Goal: Task Accomplishment & Management: Manage account settings

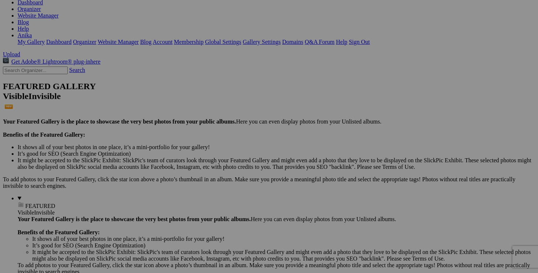
scroll to position [91, 0]
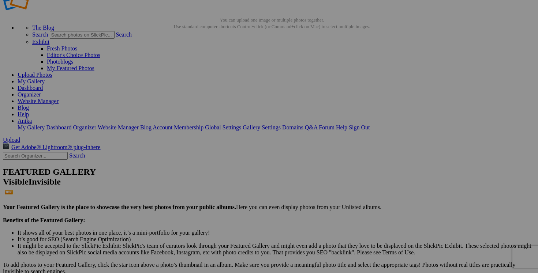
scroll to position [15, 0]
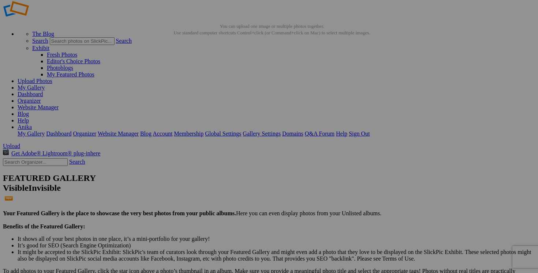
drag, startPoint x: 355, startPoint y: 220, endPoint x: 296, endPoint y: 219, distance: 58.6
drag, startPoint x: 328, startPoint y: 220, endPoint x: 293, endPoint y: 217, distance: 34.8
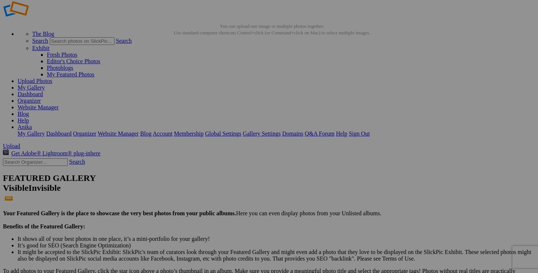
type input "jupe LAUNDRY small 40$(comme neuf)"
drag, startPoint x: 290, startPoint y: 219, endPoint x: 221, endPoint y: 218, distance: 68.4
paste input "jupe LAUNDRY small"
type input "jupe LAUNDRY small"
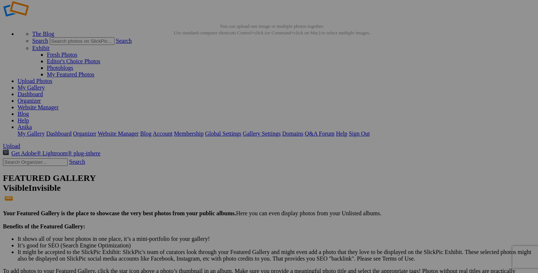
drag, startPoint x: 223, startPoint y: 220, endPoint x: 188, endPoint y: 218, distance: 35.5
drag, startPoint x: 197, startPoint y: 219, endPoint x: 161, endPoint y: 218, distance: 36.6
type input "jupe ANN TAYLOR taille 8 30$(comme neuf)"
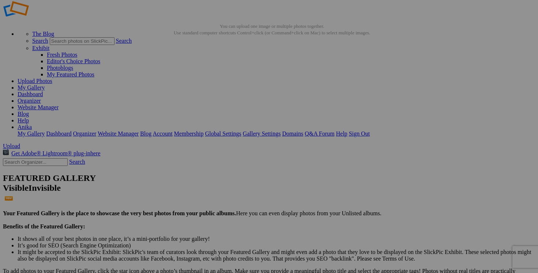
drag, startPoint x: 158, startPoint y: 220, endPoint x: 103, endPoint y: 218, distance: 55.3
paste input "jupe ANN TAYLOR taille 8"
type input "jupe ANN TAYLOR taille 8"
drag, startPoint x: 164, startPoint y: 219, endPoint x: 92, endPoint y: 219, distance: 72.1
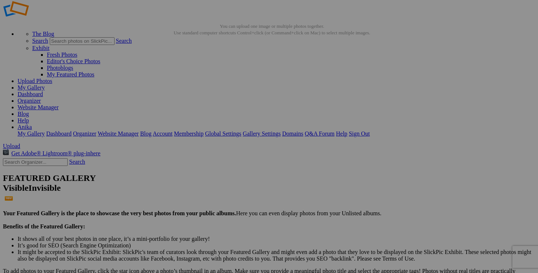
drag, startPoint x: 486, startPoint y: 127, endPoint x: 429, endPoint y: 127, distance: 57.1
paste input "jupe ANN TAYLOR taille 8"
type input "jupe ANN TAYLOR taille 8"
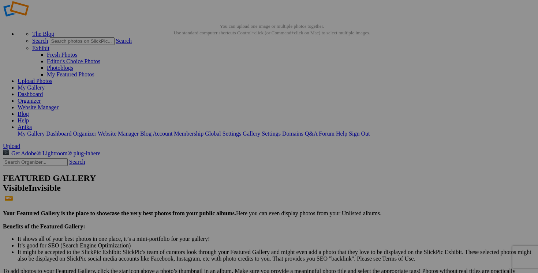
drag, startPoint x: 425, startPoint y: 127, endPoint x: 355, endPoint y: 126, distance: 69.9
drag, startPoint x: 377, startPoint y: 128, endPoint x: 366, endPoint y: 126, distance: 10.5
type input "jupe HOLT RENFREW small 60$(comme neuf, superbe)"
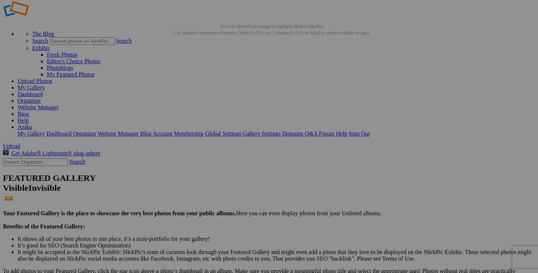
drag, startPoint x: 356, startPoint y: 127, endPoint x: 277, endPoint y: 126, distance: 79.0
paste input "jupe HOLT RENFREW small"
type input "jupe HOLT RENFREW small"
drag, startPoint x: 282, startPoint y: 128, endPoint x: 247, endPoint y: 125, distance: 35.2
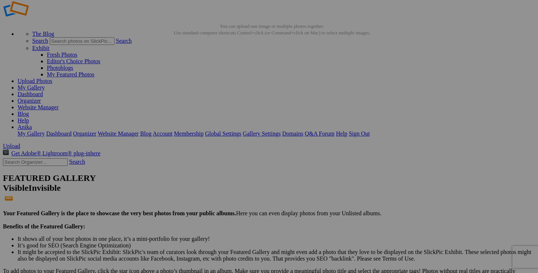
drag, startPoint x: 268, startPoint y: 128, endPoint x: 239, endPoint y: 127, distance: 29.6
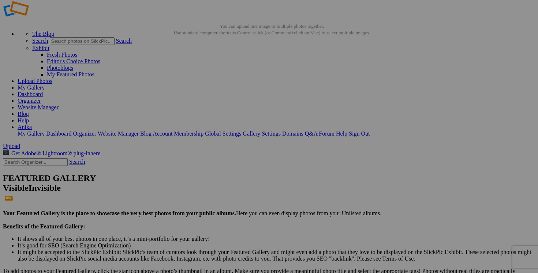
type input "jupe GORGIO ARMANI taille 38 100$(comme neuf, 100% soie)"
drag, startPoint x: 239, startPoint y: 127, endPoint x: 246, endPoint y: 107, distance: 21.1
drag, startPoint x: 216, startPoint y: 126, endPoint x: 177, endPoint y: 126, distance: 39.5
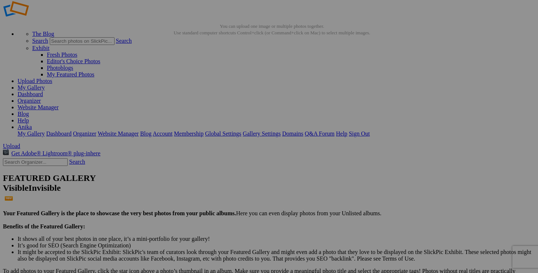
paste input "jupe GORGIO ARMANI taille 38"
type input "jupe GORGIO ARMANI taille 38"
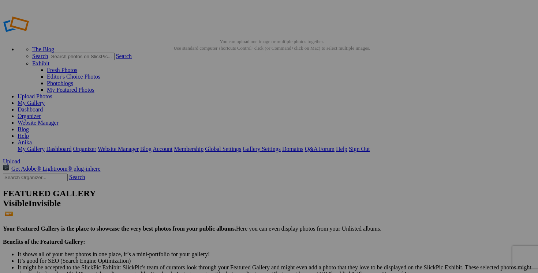
click at [43, 106] on link "Dashboard" at bounding box center [30, 109] width 25 height 6
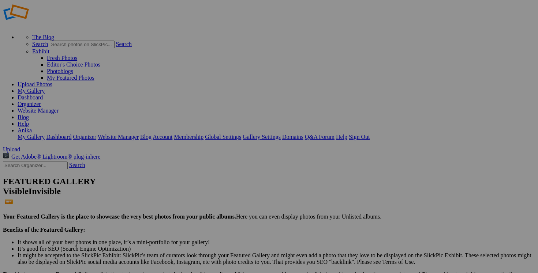
scroll to position [39, 0]
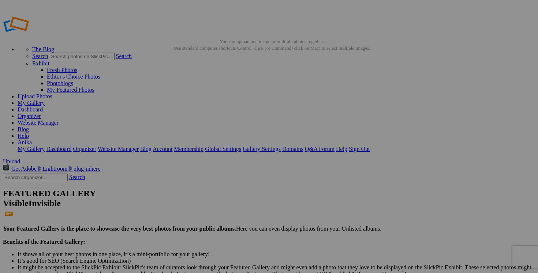
drag, startPoint x: 198, startPoint y: 235, endPoint x: 170, endPoint y: 232, distance: 27.9
type input "jupe [PERSON_NAME] taille 6 30$(comme neuf)"
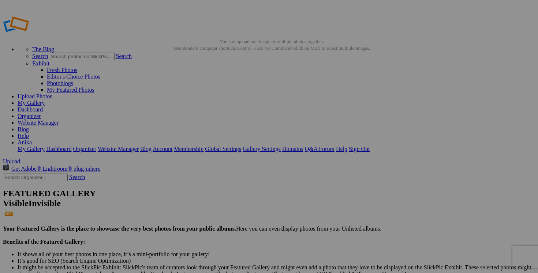
drag, startPoint x: 157, startPoint y: 236, endPoint x: 102, endPoint y: 233, distance: 55.0
paste input "jupe [PERSON_NAME] taille 6"
type input "jupe CATHERINE MANLANDRINO taille 6"
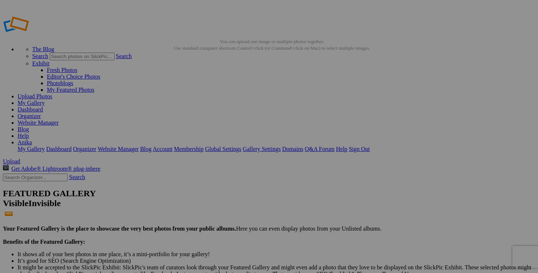
scroll to position [0, 0]
drag, startPoint x: 477, startPoint y: 143, endPoint x: 419, endPoint y: 142, distance: 57.8
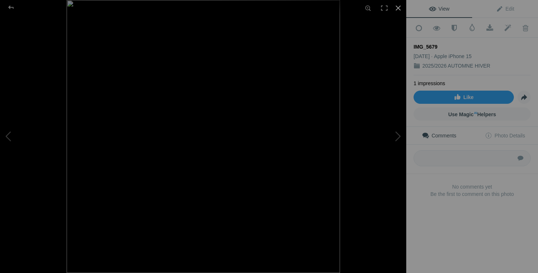
click at [398, 7] on div at bounding box center [398, 8] width 16 height 16
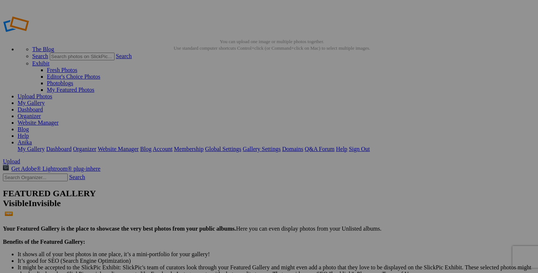
drag, startPoint x: 441, startPoint y: 142, endPoint x: 429, endPoint y: 141, distance: 12.2
type input "jupe TIGER OF SWEDEN taille 38 60$(comme neuf, superbe)"
drag, startPoint x: 419, startPoint y: 142, endPoint x: 371, endPoint y: 142, distance: 47.2
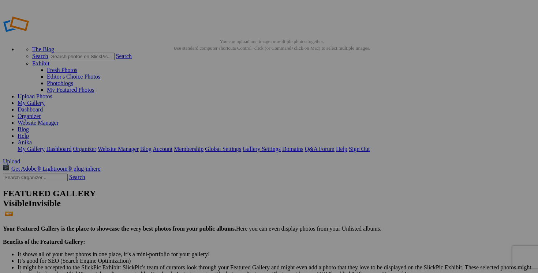
paste input "jupe TIGER OF SWEDEN taille 38"
type input "jupe TIGER OF SWEDEN taille 38"
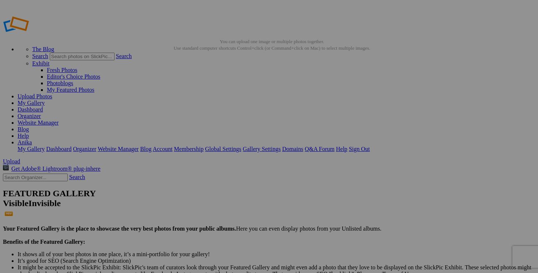
drag, startPoint x: 483, startPoint y: 143, endPoint x: 500, endPoint y: 143, distance: 16.8
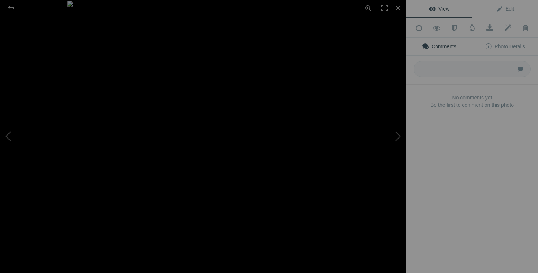
type input "jupe TIGER OF SWEDEN taille 38 60$(comme neuf, superbe, bleu)"
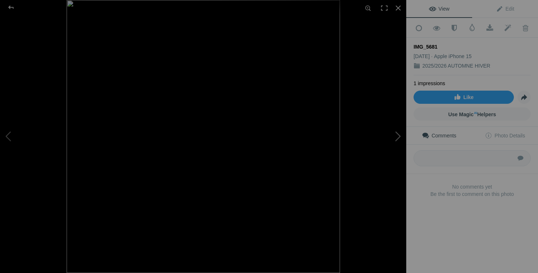
click at [397, 133] on button at bounding box center [378, 136] width 55 height 98
click at [19, 132] on button at bounding box center [27, 136] width 55 height 98
click at [397, 7] on div at bounding box center [398, 8] width 16 height 16
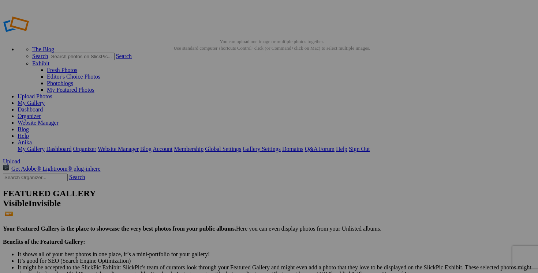
click at [220, 184] on span "Yes" at bounding box center [216, 184] width 8 height 6
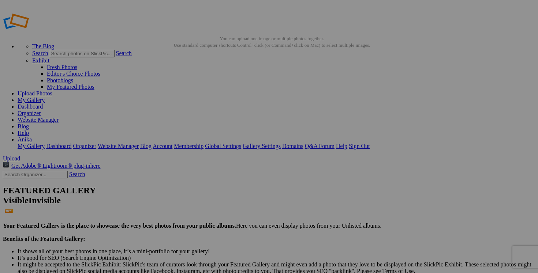
drag, startPoint x: 284, startPoint y: 140, endPoint x: 220, endPoint y: 139, distance: 64.4
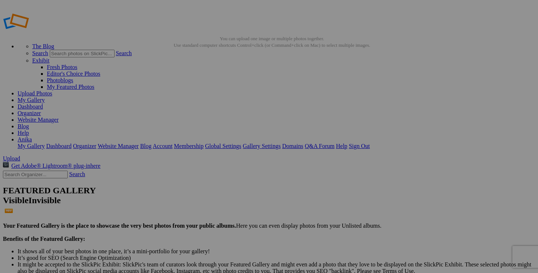
drag, startPoint x: 263, startPoint y: 139, endPoint x: 226, endPoint y: 138, distance: 37.4
type input "jupe BOUTIQUE MOSCHINO taille 8 40$(comme neuf)"
drag, startPoint x: 220, startPoint y: 139, endPoint x: 117, endPoint y: 138, distance: 102.1
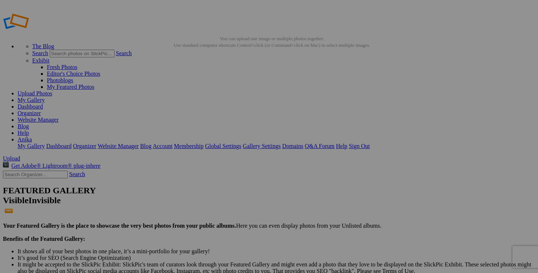
paste input "jupe BOUTIQUE MOSCHINO taille 8"
type input "jupe BOUTIQUE MOSCHINO taille 8"
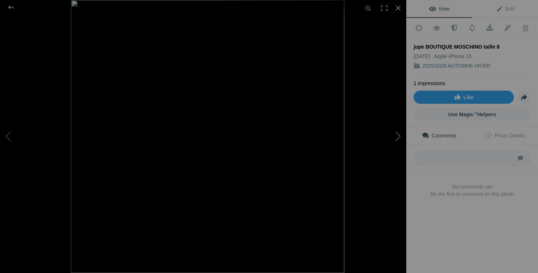
click at [390, 151] on button at bounding box center [378, 136] width 55 height 98
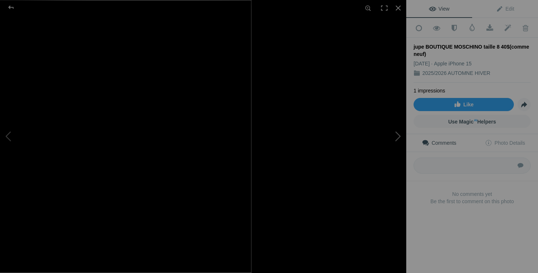
click at [384, 138] on button at bounding box center [378, 136] width 55 height 98
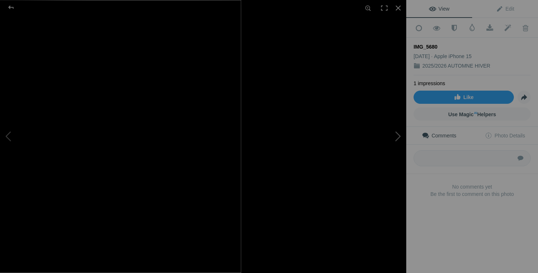
click at [385, 141] on button at bounding box center [378, 136] width 55 height 98
click at [400, 8] on div at bounding box center [398, 8] width 16 height 16
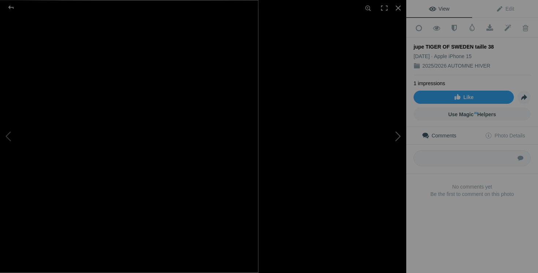
click at [394, 134] on button at bounding box center [378, 136] width 55 height 98
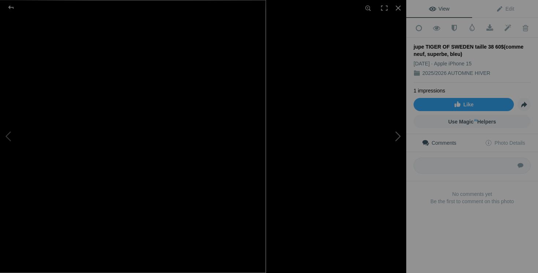
click at [394, 134] on button at bounding box center [378, 136] width 55 height 98
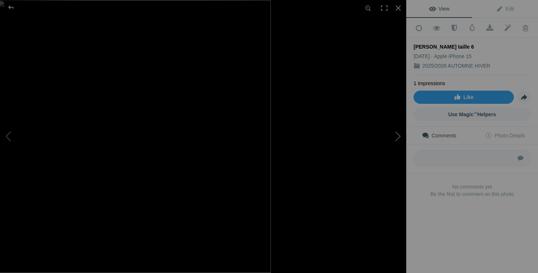
click at [400, 142] on button at bounding box center [378, 136] width 55 height 98
click at [393, 142] on button at bounding box center [378, 136] width 55 height 98
click at [382, 153] on button at bounding box center [378, 136] width 55 height 98
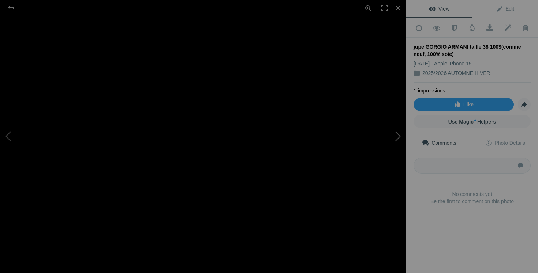
click at [386, 149] on button at bounding box center [378, 136] width 55 height 98
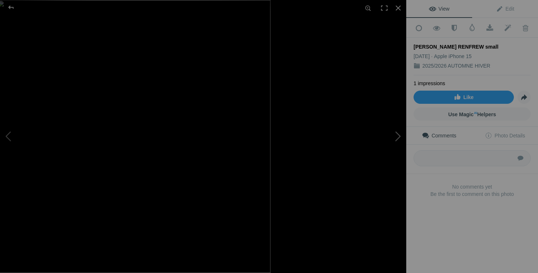
click at [396, 141] on button at bounding box center [378, 136] width 55 height 98
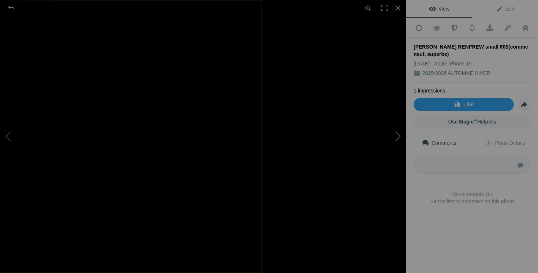
click at [394, 141] on button at bounding box center [378, 136] width 55 height 98
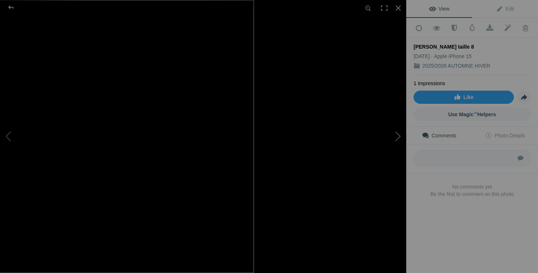
click at [385, 151] on button at bounding box center [378, 136] width 55 height 98
click at [392, 146] on button at bounding box center [378, 136] width 55 height 98
click at [392, 142] on button at bounding box center [378, 136] width 55 height 98
click at [396, 139] on button at bounding box center [378, 136] width 55 height 98
click at [372, 153] on button at bounding box center [378, 136] width 55 height 98
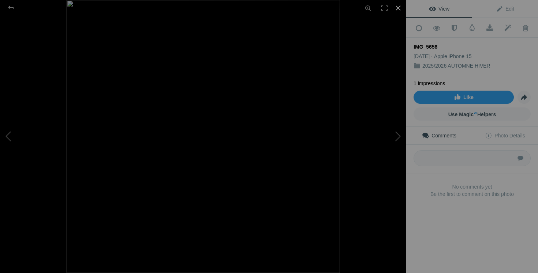
click at [400, 8] on div at bounding box center [398, 8] width 16 height 16
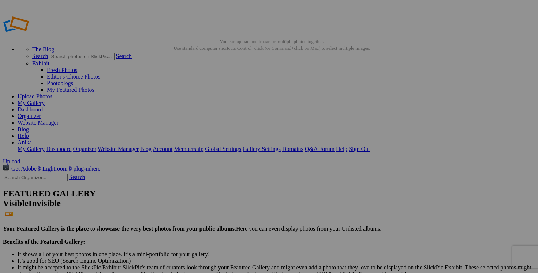
drag, startPoint x: 242, startPoint y: 143, endPoint x: 300, endPoint y: 145, distance: 57.8
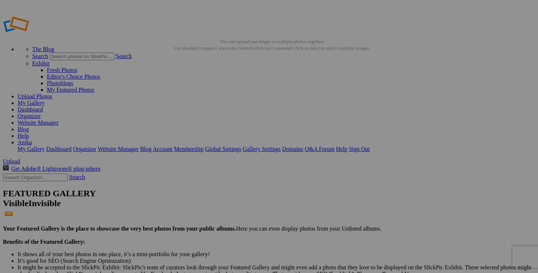
drag, startPoint x: 372, startPoint y: 143, endPoint x: 432, endPoint y: 142, distance: 60.0
drag, startPoint x: 111, startPoint y: 234, endPoint x: 171, endPoint y: 233, distance: 59.3
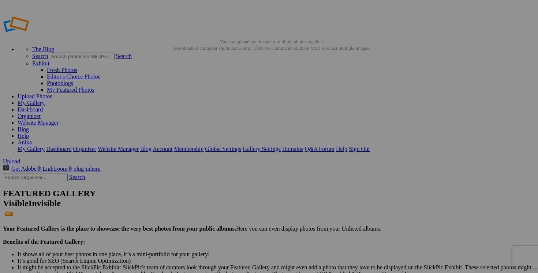
scroll to position [0, 58]
drag, startPoint x: 241, startPoint y: 235, endPoint x: 299, endPoint y: 230, distance: 58.0
drag, startPoint x: 297, startPoint y: 235, endPoint x: 236, endPoint y: 230, distance: 60.9
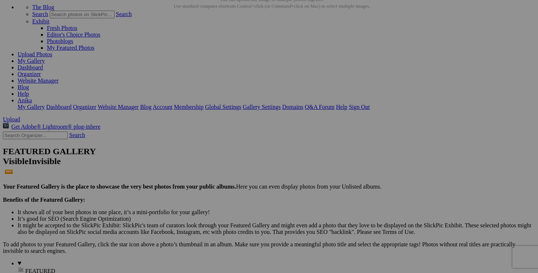
scroll to position [0, 45]
drag, startPoint x: 372, startPoint y: 205, endPoint x: 430, endPoint y: 202, distance: 58.3
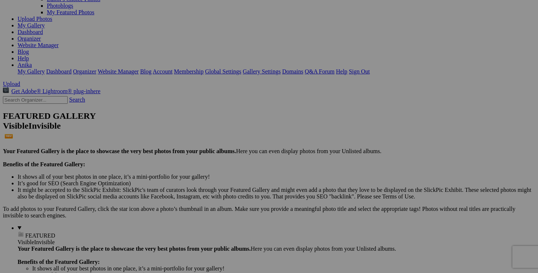
scroll to position [0, 25]
drag, startPoint x: 176, startPoint y: 262, endPoint x: 235, endPoint y: 260, distance: 58.9
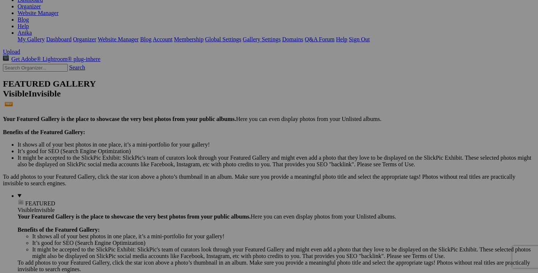
scroll to position [0, 17]
drag, startPoint x: 307, startPoint y: 230, endPoint x: 367, endPoint y: 228, distance: 60.0
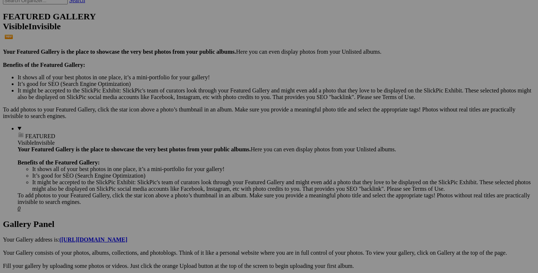
scroll to position [190, 0]
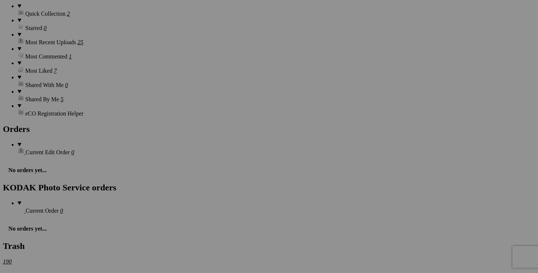
scroll to position [1038, 0]
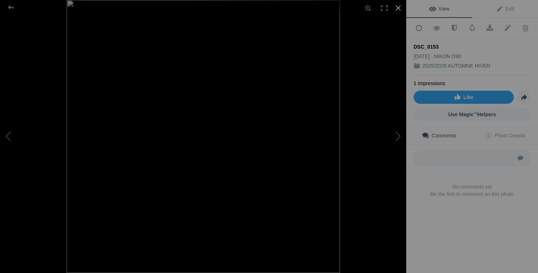
click at [400, 7] on div at bounding box center [398, 8] width 16 height 16
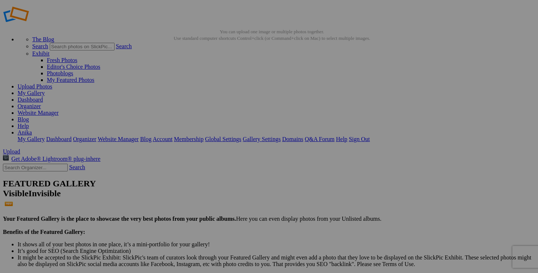
scroll to position [0, 0]
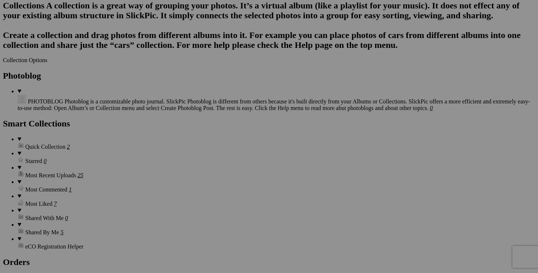
scroll to position [905, 0]
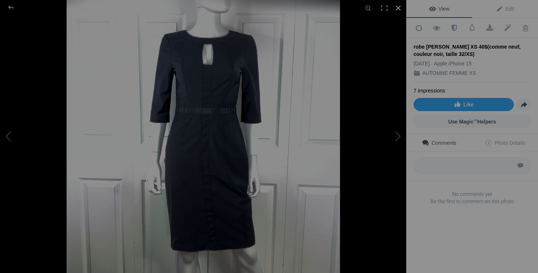
click at [399, 8] on div at bounding box center [398, 8] width 16 height 16
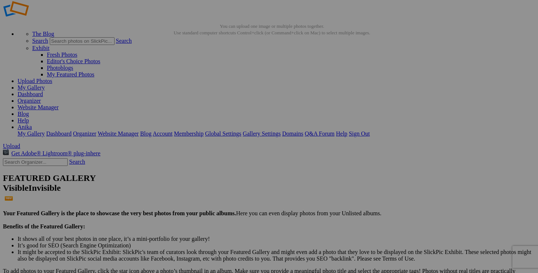
scroll to position [8, 0]
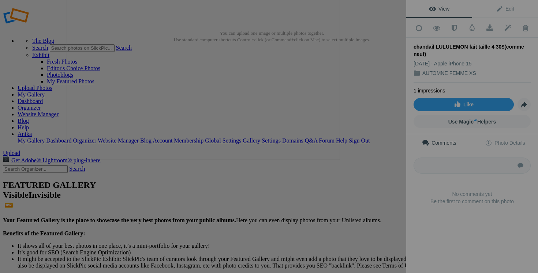
click at [378, 157] on button at bounding box center [378, 136] width 55 height 98
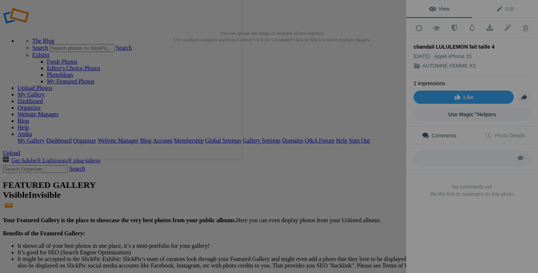
click at [390, 137] on button at bounding box center [378, 136] width 55 height 98
click at [378, 159] on button at bounding box center [378, 136] width 55 height 98
click at [359, 141] on button at bounding box center [378, 136] width 55 height 98
click at [373, 164] on button at bounding box center [378, 136] width 55 height 98
click at [373, 152] on button at bounding box center [378, 136] width 55 height 98
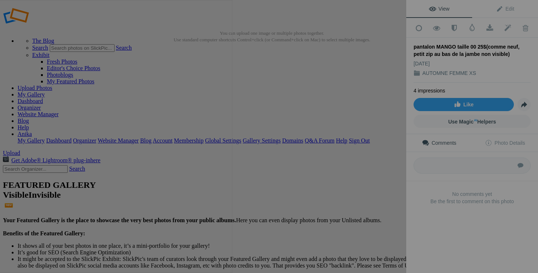
click at [379, 143] on button at bounding box center [378, 136] width 55 height 98
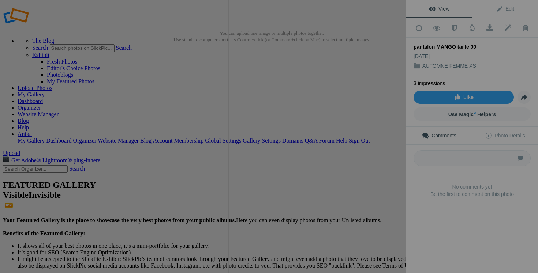
click at [366, 134] on button at bounding box center [378, 136] width 55 height 98
click at [372, 153] on button at bounding box center [378, 136] width 55 height 98
click at [379, 146] on button at bounding box center [378, 136] width 55 height 98
click at [360, 148] on button at bounding box center [378, 136] width 55 height 98
click at [366, 147] on button at bounding box center [378, 136] width 55 height 98
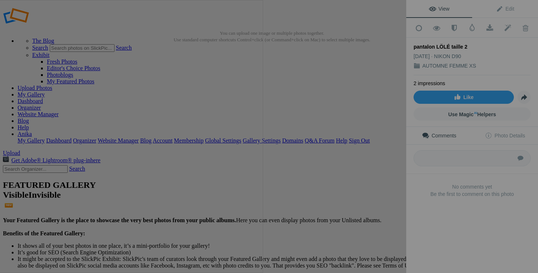
click at [389, 151] on button at bounding box center [378, 136] width 55 height 98
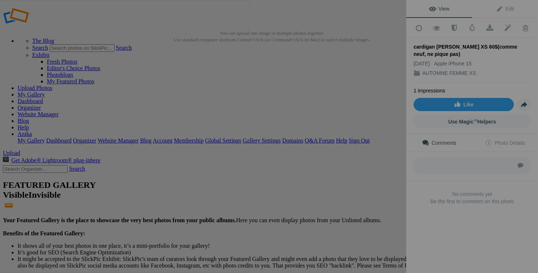
click at [381, 153] on button at bounding box center [378, 136] width 55 height 98
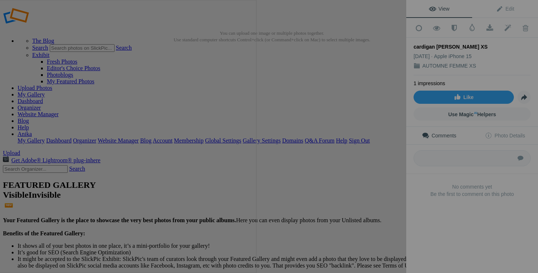
click at [386, 151] on button at bounding box center [378, 136] width 55 height 98
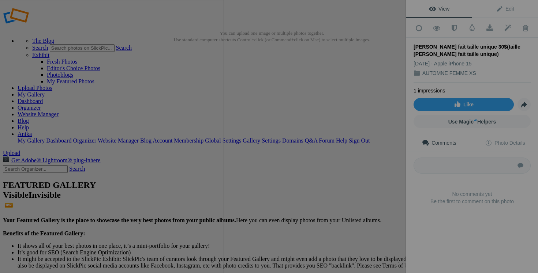
click at [368, 145] on button at bounding box center [378, 136] width 55 height 98
click at [387, 157] on button at bounding box center [378, 136] width 55 height 98
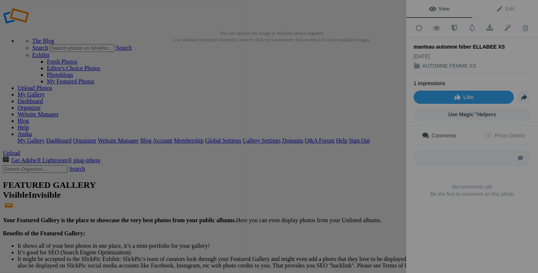
click at [379, 160] on button at bounding box center [378, 136] width 55 height 98
click at [387, 161] on button at bounding box center [378, 136] width 55 height 98
click at [349, 144] on div at bounding box center [503, 136] width 406 height 273
click at [342, 139] on div at bounding box center [503, 136] width 406 height 273
click at [409, 138] on link "Comments" at bounding box center [439, 136] width 66 height 18
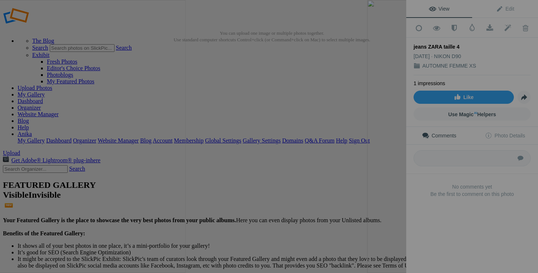
click at [397, 139] on button at bounding box center [378, 136] width 55 height 98
click at [370, 146] on button at bounding box center [378, 136] width 55 height 98
click at [386, 142] on button at bounding box center [378, 136] width 55 height 98
click at [389, 160] on button at bounding box center [378, 136] width 55 height 98
click at [340, 136] on div at bounding box center [521, 136] width 406 height 273
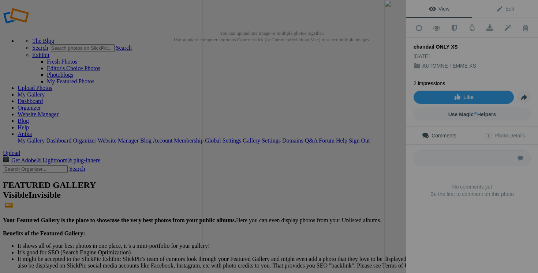
click at [348, 149] on div at bounding box center [521, 136] width 406 height 273
click at [386, 138] on button at bounding box center [378, 136] width 55 height 98
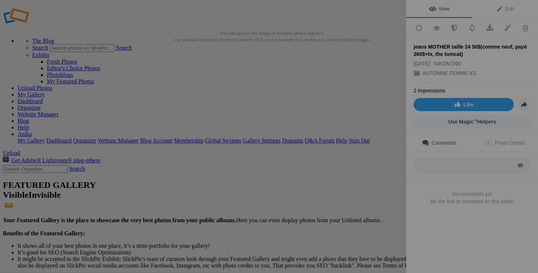
click at [377, 145] on button at bounding box center [378, 136] width 55 height 98
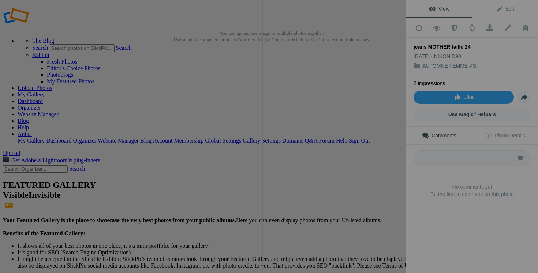
click at [404, 156] on button at bounding box center [378, 136] width 55 height 98
click at [382, 153] on button at bounding box center [378, 136] width 55 height 98
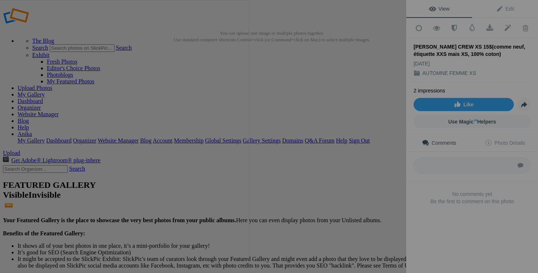
click at [374, 140] on button at bounding box center [378, 136] width 55 height 98
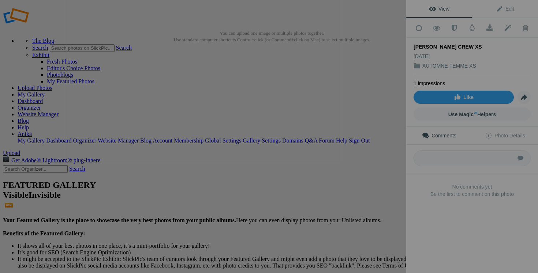
click at [381, 156] on button at bounding box center [378, 136] width 55 height 98
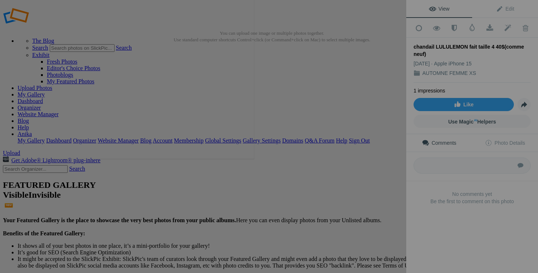
click at [387, 149] on button at bounding box center [378, 136] width 55 height 98
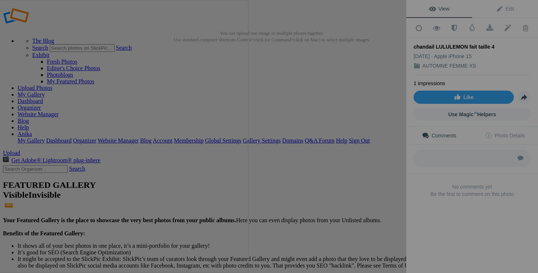
click at [353, 149] on button at bounding box center [378, 136] width 55 height 98
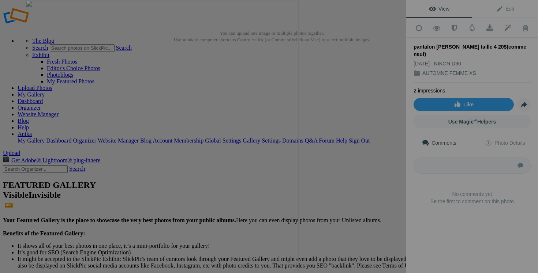
click at [309, 151] on div at bounding box center [229, 136] width 406 height 273
click at [383, 148] on button at bounding box center [378, 136] width 55 height 98
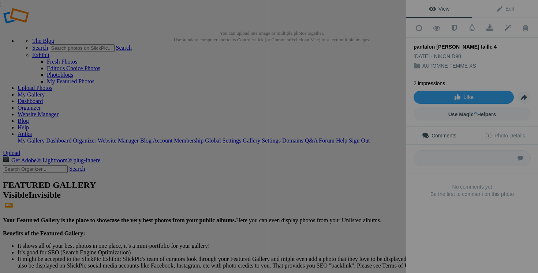
click at [374, 157] on button at bounding box center [378, 136] width 55 height 98
click at [387, 154] on button at bounding box center [378, 136] width 55 height 98
click at [382, 159] on button at bounding box center [378, 136] width 55 height 98
click at [382, 156] on button at bounding box center [378, 136] width 55 height 98
click at [395, 157] on button at bounding box center [378, 136] width 55 height 98
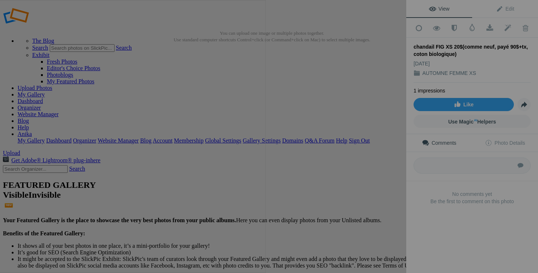
click at [390, 150] on button at bounding box center [378, 136] width 55 height 98
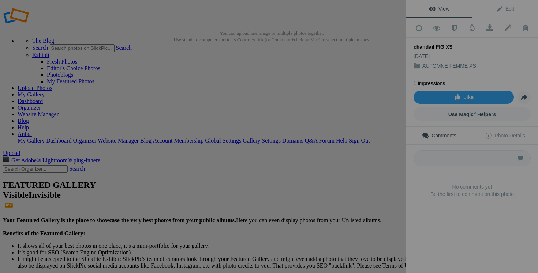
click at [377, 149] on button at bounding box center [378, 136] width 55 height 98
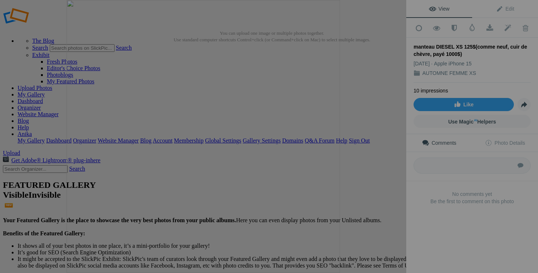
click at [395, 14] on div at bounding box center [398, 8] width 16 height 16
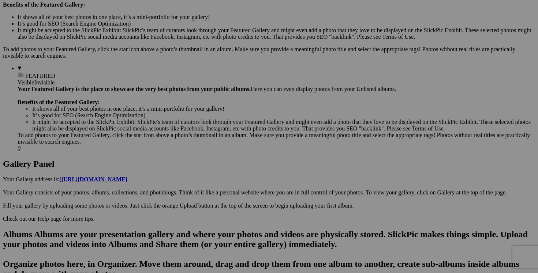
scroll to position [240, 0]
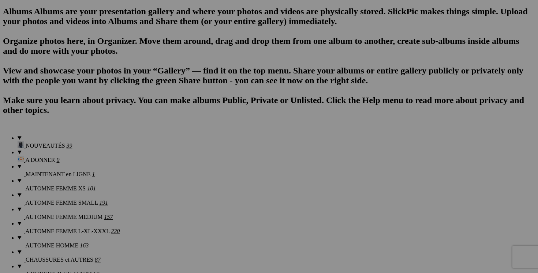
scroll to position [462, 0]
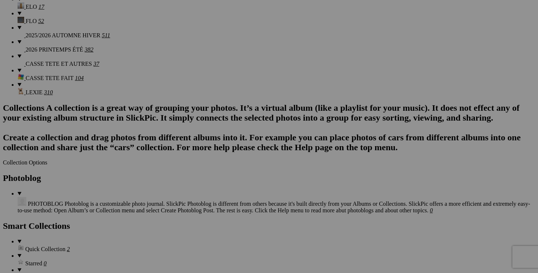
scroll to position [810, 0]
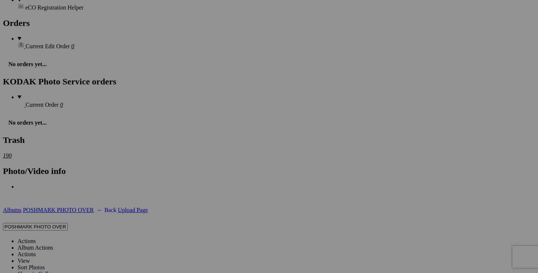
scroll to position [1143, 0]
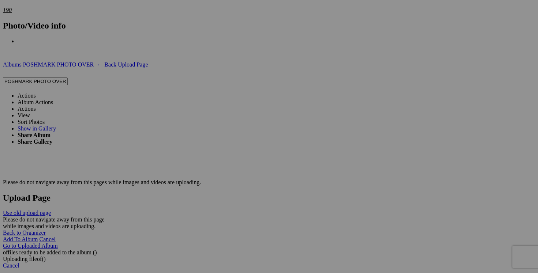
scroll to position [1292, 0]
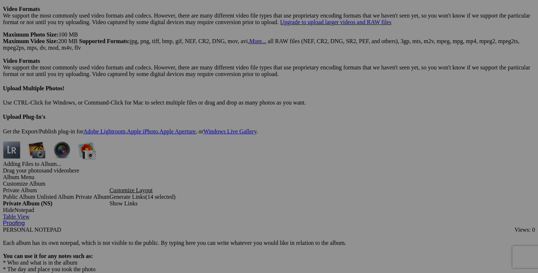
scroll to position [2068, 0]
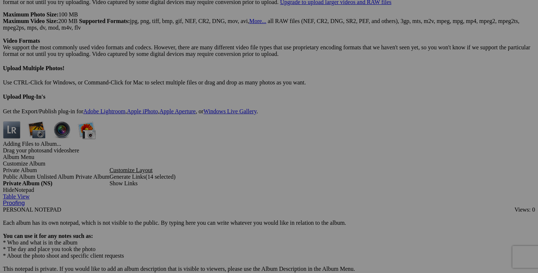
click at [220, 188] on span "Yes" at bounding box center [216, 191] width 8 height 6
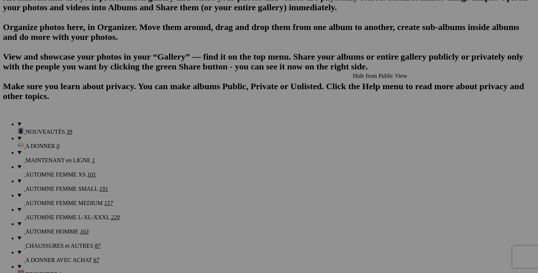
scroll to position [485, 0]
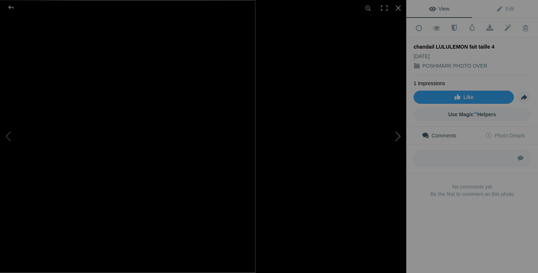
click at [381, 169] on button at bounding box center [378, 136] width 55 height 98
click at [397, 10] on div at bounding box center [398, 8] width 16 height 16
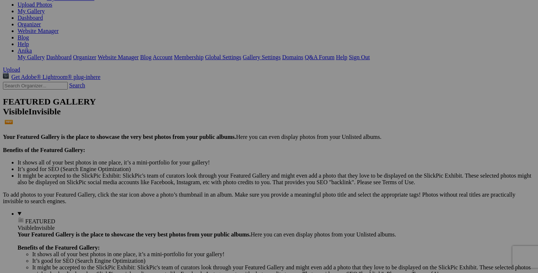
scroll to position [76, 0]
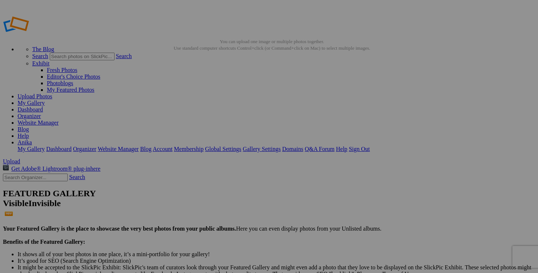
scroll to position [0, 39]
drag, startPoint x: 242, startPoint y: 143, endPoint x: 312, endPoint y: 142, distance: 69.9
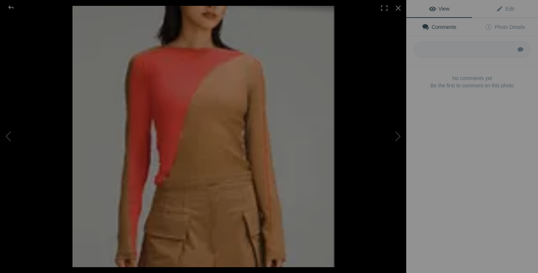
scroll to position [0, 0]
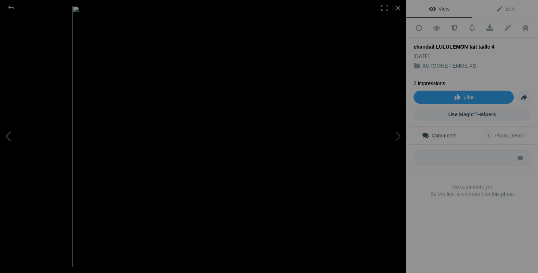
click at [24, 124] on button at bounding box center [27, 136] width 55 height 98
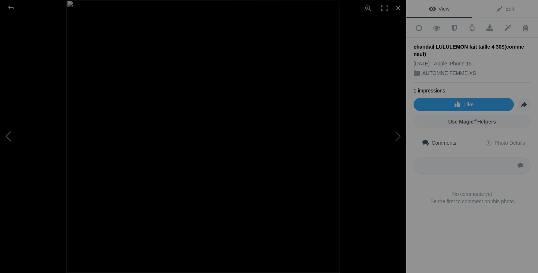
click at [24, 124] on button at bounding box center [27, 136] width 55 height 98
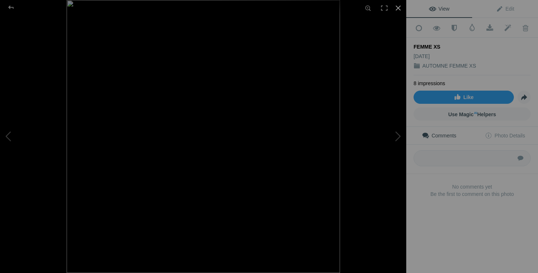
click at [396, 10] on div at bounding box center [398, 8] width 16 height 16
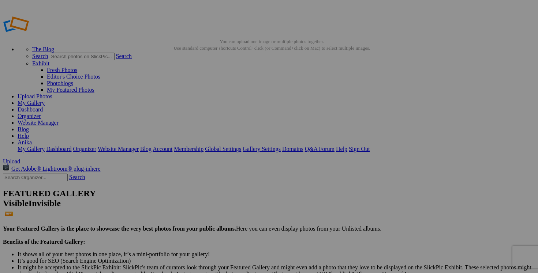
scroll to position [0, 33]
drag, startPoint x: 112, startPoint y: 235, endPoint x: 169, endPoint y: 226, distance: 58.2
paste input "LULULEMON asymetrical ribbed cotton long sleeve shirt"
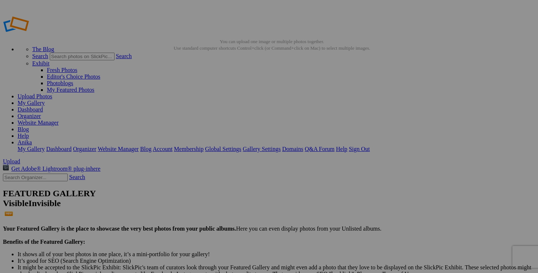
drag, startPoint x: 134, startPoint y: 234, endPoint x: 177, endPoint y: 234, distance: 43.5
drag, startPoint x: 111, startPoint y: 235, endPoint x: 169, endPoint y: 237, distance: 57.8
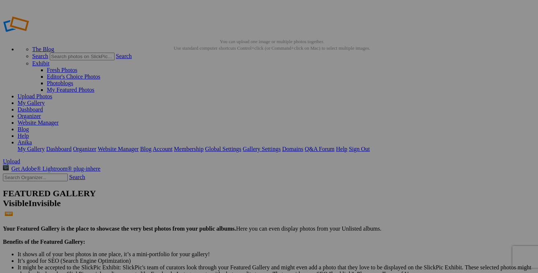
drag, startPoint x: 166, startPoint y: 235, endPoint x: 104, endPoint y: 236, distance: 61.8
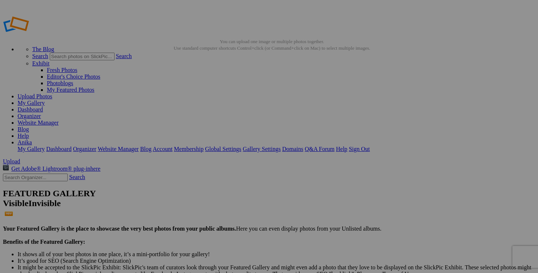
drag, startPoint x: 162, startPoint y: 236, endPoint x: 109, endPoint y: 237, distance: 53.1
type input "chandail UNDER ARMOUR XS 20$(comme neuf)"
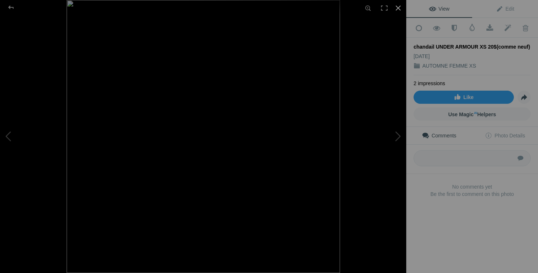
click at [396, 8] on div at bounding box center [398, 8] width 16 height 16
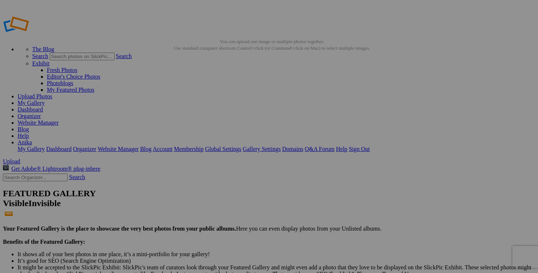
scroll to position [0, 33]
drag, startPoint x: 112, startPoint y: 236, endPoint x: 175, endPoint y: 231, distance: 62.8
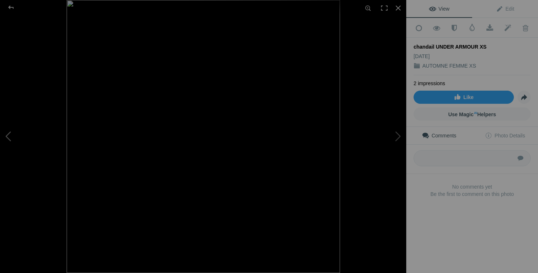
click at [11, 137] on button at bounding box center [27, 136] width 55 height 98
click at [3, 141] on button at bounding box center [27, 136] width 55 height 98
click at [397, 4] on div at bounding box center [398, 8] width 16 height 16
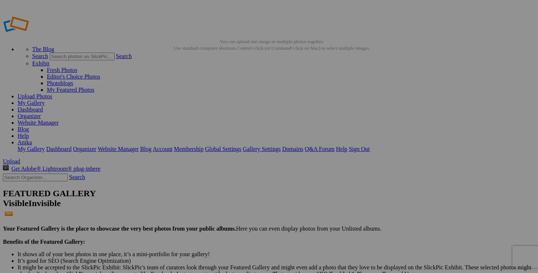
scroll to position [0, 98]
drag, startPoint x: 242, startPoint y: 235, endPoint x: 298, endPoint y: 237, distance: 56.0
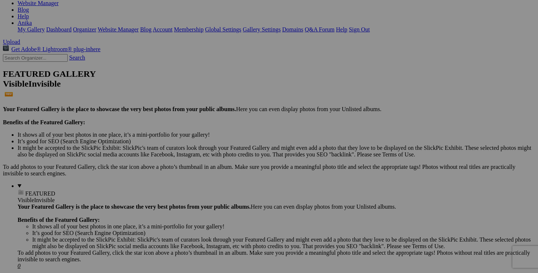
scroll to position [121, 0]
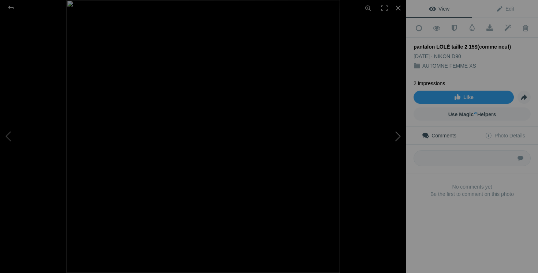
click at [398, 136] on button at bounding box center [378, 136] width 55 height 98
click at [397, 7] on div at bounding box center [398, 8] width 16 height 16
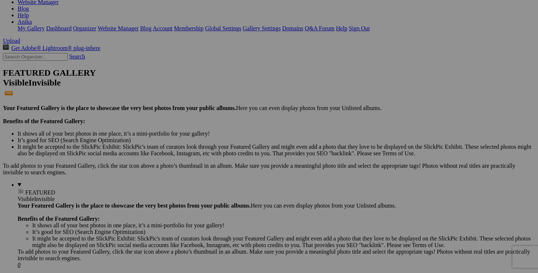
scroll to position [0, 18]
drag, startPoint x: 112, startPoint y: 218, endPoint x: 169, endPoint y: 222, distance: 57.2
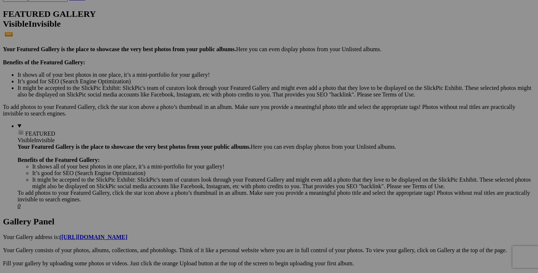
scroll to position [0, 63]
drag, startPoint x: 307, startPoint y: 160, endPoint x: 361, endPoint y: 150, distance: 55.3
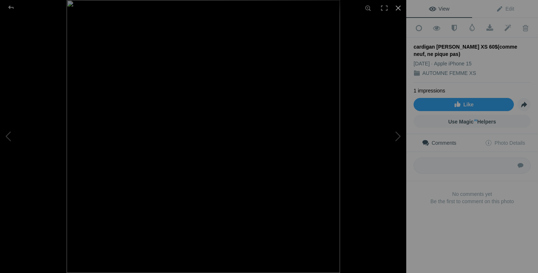
click at [400, 9] on div at bounding box center [398, 8] width 16 height 16
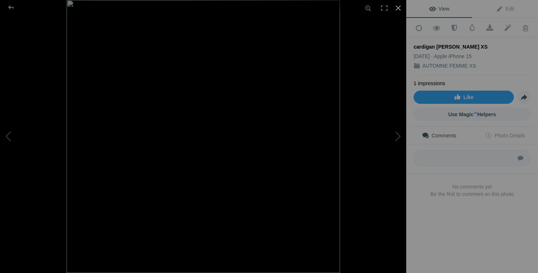
click at [401, 8] on div at bounding box center [398, 8] width 16 height 16
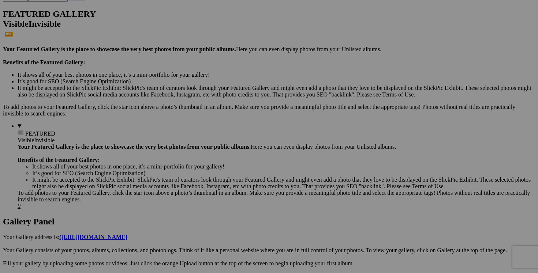
scroll to position [0, 67]
drag, startPoint x: 112, startPoint y: 253, endPoint x: 169, endPoint y: 253, distance: 57.8
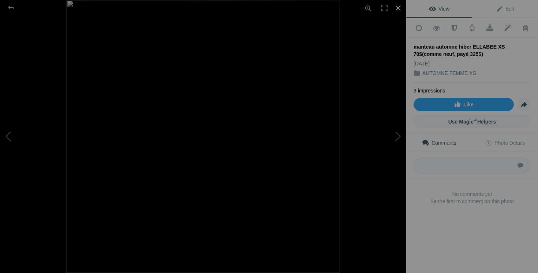
click at [400, 5] on div at bounding box center [398, 8] width 16 height 16
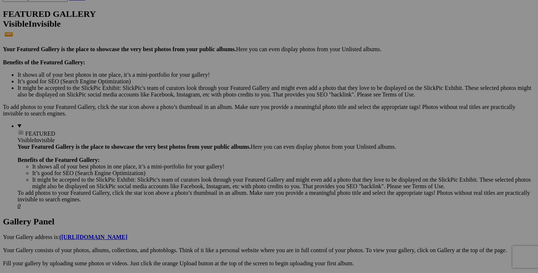
type input "manteau automne hiver ELLABEE XS"
type input "manteau automne hiver ELLABEE XS 70$(comme neuf, payé 325$)"
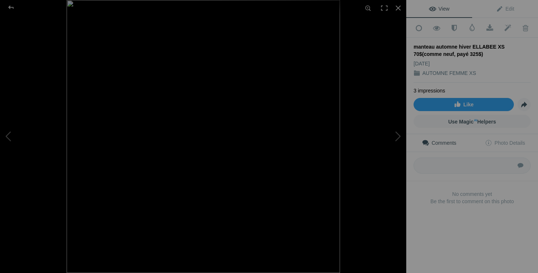
click at [232, 134] on img at bounding box center [203, 136] width 273 height 273
click at [232, 111] on img at bounding box center [191, 137] width 429 height 429
click at [398, 10] on div at bounding box center [398, 8] width 16 height 16
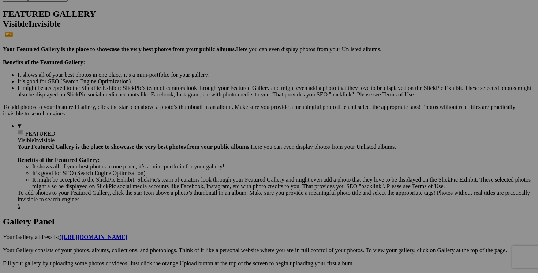
scroll to position [0, 14]
drag, startPoint x: 242, startPoint y: 253, endPoint x: 298, endPoint y: 253, distance: 55.6
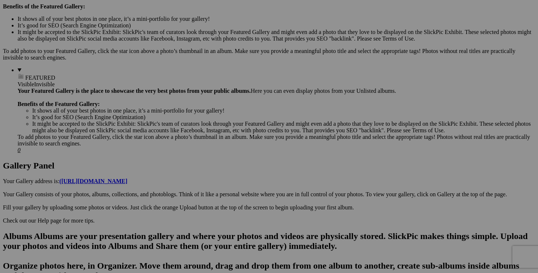
scroll to position [0, 12]
drag, startPoint x: 437, startPoint y: 196, endPoint x: 496, endPoint y: 202, distance: 59.2
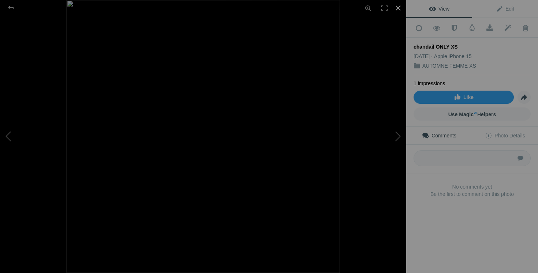
click at [399, 7] on div at bounding box center [398, 8] width 16 height 16
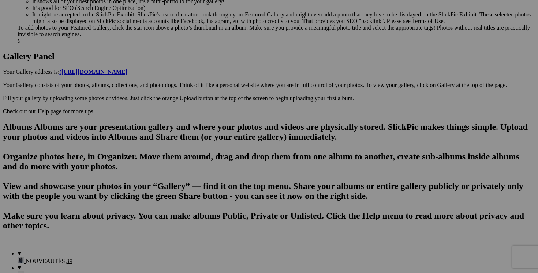
scroll to position [0, 72]
drag, startPoint x: 242, startPoint y: 181, endPoint x: 301, endPoint y: 180, distance: 58.9
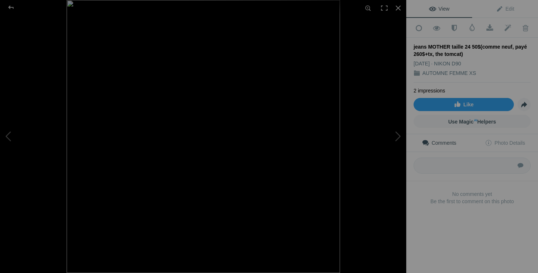
click at [282, 249] on img at bounding box center [203, 136] width 273 height 273
click at [251, 148] on img at bounding box center [203, 117] width 322 height 322
click at [399, 8] on div at bounding box center [398, 8] width 16 height 16
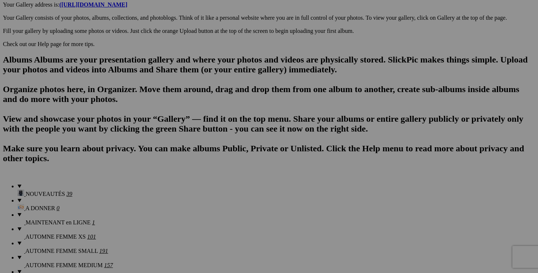
scroll to position [0, 83]
drag, startPoint x: 438, startPoint y: 113, endPoint x: 495, endPoint y: 112, distance: 57.1
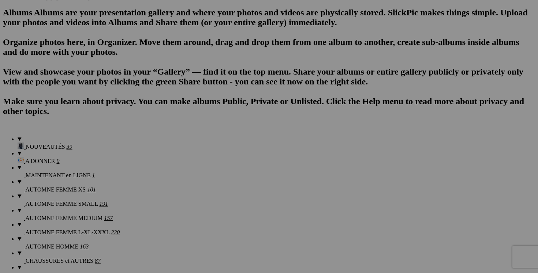
scroll to position [0, 40]
drag, startPoint x: 177, startPoint y: 158, endPoint x: 232, endPoint y: 156, distance: 55.7
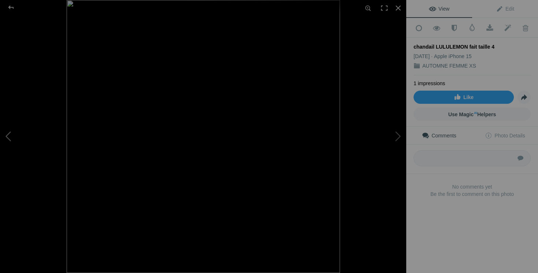
click at [11, 135] on button at bounding box center [27, 136] width 55 height 98
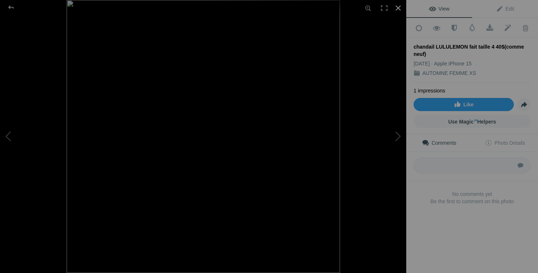
click at [397, 9] on div at bounding box center [398, 8] width 16 height 16
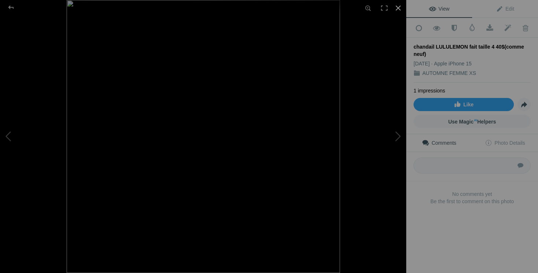
click at [397, 7] on div at bounding box center [398, 8] width 16 height 16
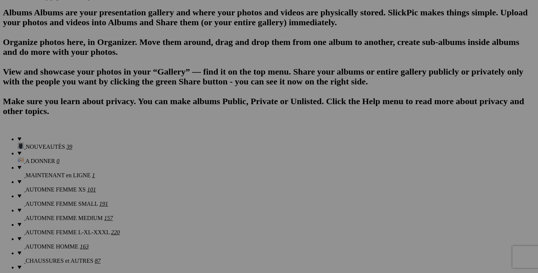
scroll to position [0, 42]
drag, startPoint x: 307, startPoint y: 158, endPoint x: 362, endPoint y: 165, distance: 54.9
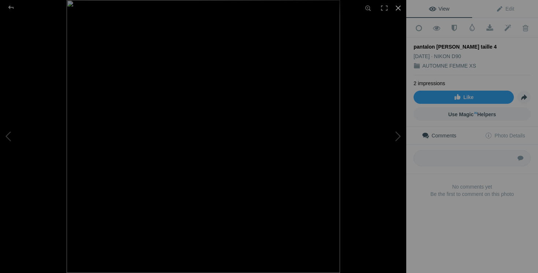
click at [402, 8] on div at bounding box center [398, 8] width 16 height 16
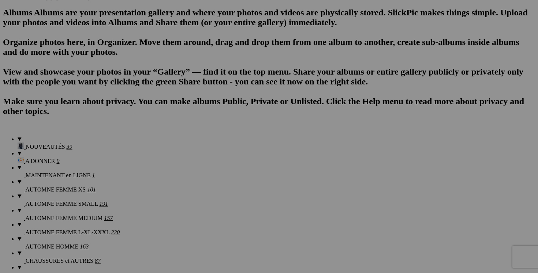
scroll to position [0, 16]
drag, startPoint x: 111, startPoint y: 252, endPoint x: 171, endPoint y: 250, distance: 60.1
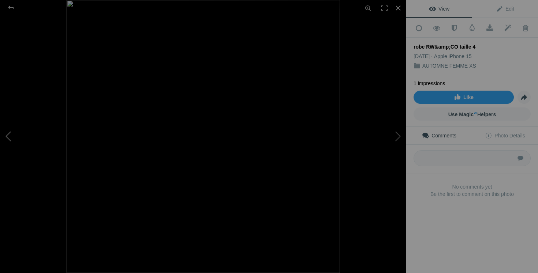
click at [11, 144] on button at bounding box center [27, 136] width 55 height 98
click at [398, 9] on div at bounding box center [398, 8] width 16 height 16
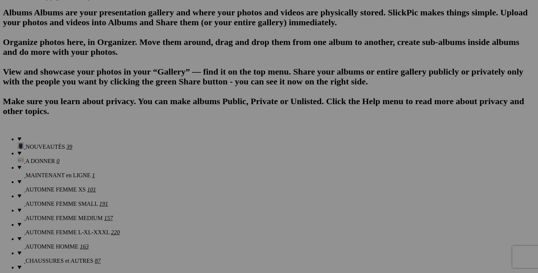
scroll to position [0, 65]
drag, startPoint x: 307, startPoint y: 251, endPoint x: 372, endPoint y: 251, distance: 65.9
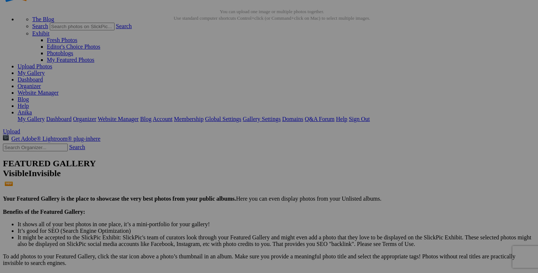
scroll to position [0, 0]
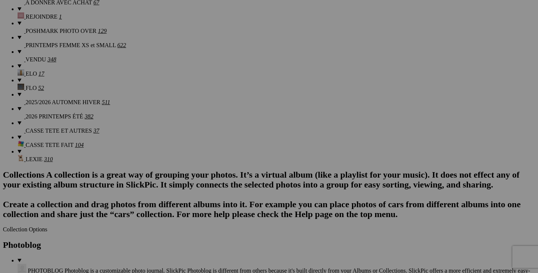
scroll to position [766, 0]
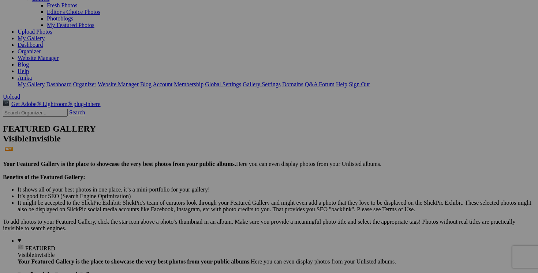
scroll to position [72, 0]
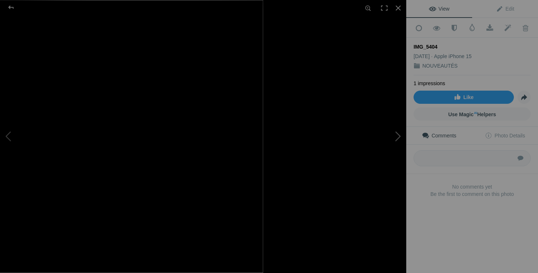
click at [375, 173] on button at bounding box center [378, 136] width 55 height 98
click at [394, 133] on button at bounding box center [378, 136] width 55 height 98
click at [397, 10] on div at bounding box center [398, 8] width 16 height 16
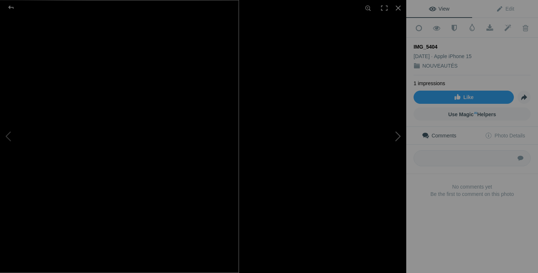
click at [365, 143] on button at bounding box center [378, 136] width 55 height 98
click at [394, 138] on button at bounding box center [378, 136] width 55 height 98
click at [397, 11] on div at bounding box center [398, 8] width 16 height 16
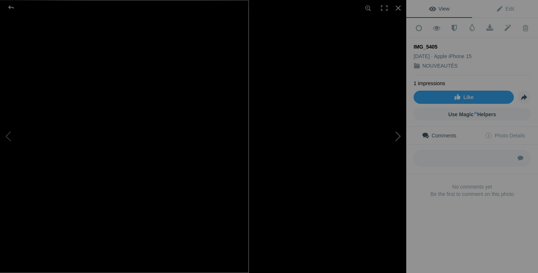
click at [388, 164] on button at bounding box center [378, 136] width 55 height 98
click at [399, 8] on div at bounding box center [398, 8] width 16 height 16
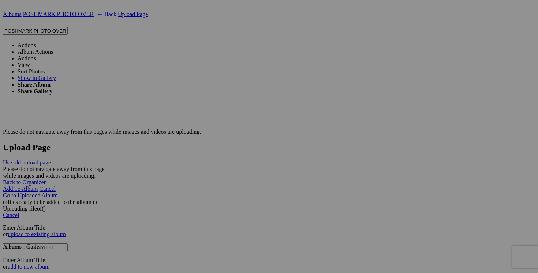
scroll to position [1339, 0]
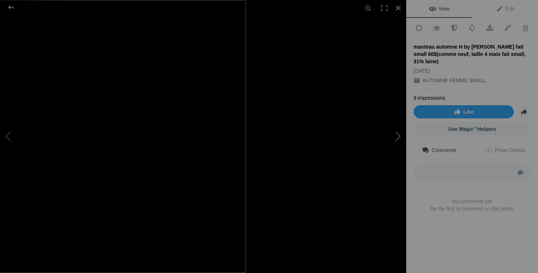
click at [365, 151] on button at bounding box center [378, 136] width 55 height 98
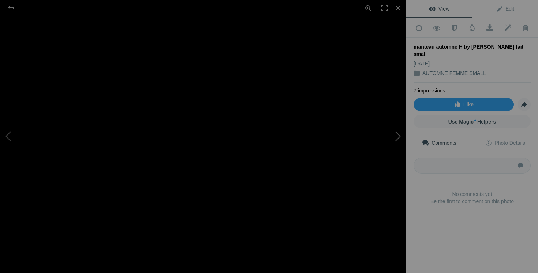
click at [396, 140] on button at bounding box center [378, 136] width 55 height 98
click at [396, 136] on button at bounding box center [378, 136] width 55 height 98
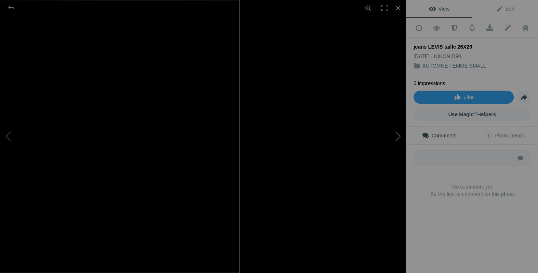
click at [388, 161] on button at bounding box center [378, 136] width 55 height 98
click at [396, 138] on button at bounding box center [378, 136] width 55 height 98
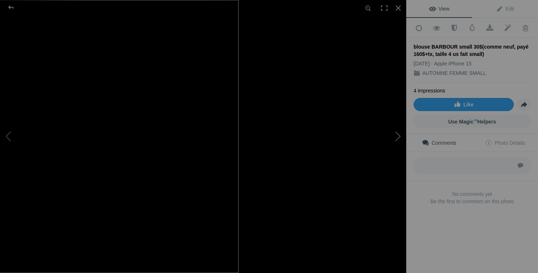
click at [396, 134] on button at bounding box center [378, 136] width 55 height 98
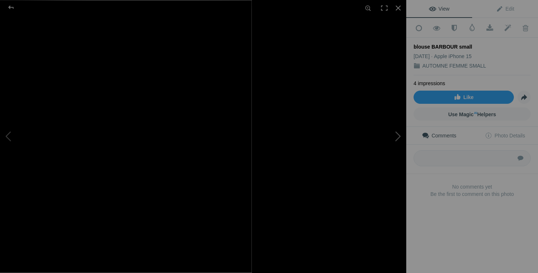
click at [382, 138] on button at bounding box center [378, 136] width 55 height 98
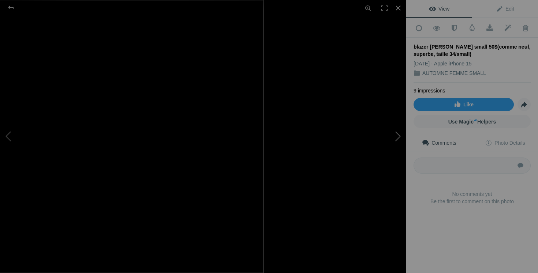
click at [397, 143] on button at bounding box center [378, 136] width 55 height 98
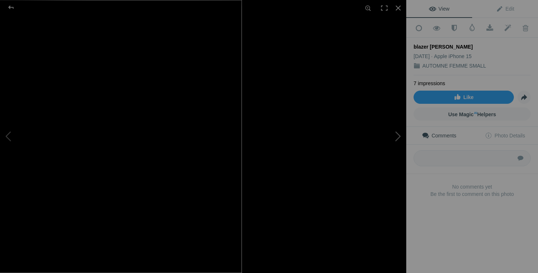
click at [390, 136] on button at bounding box center [378, 136] width 55 height 98
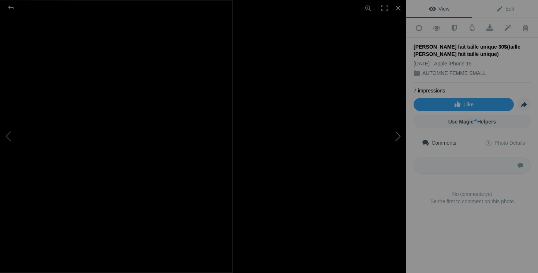
click at [379, 179] on button at bounding box center [378, 136] width 55 height 98
click at [405, 136] on button at bounding box center [378, 136] width 55 height 98
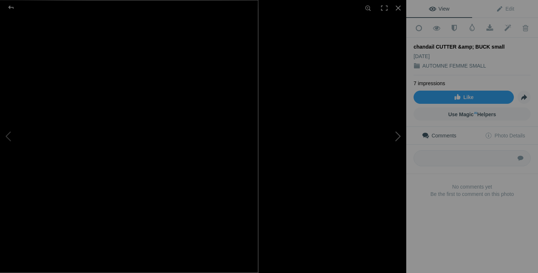
click at [394, 136] on button at bounding box center [378, 136] width 55 height 98
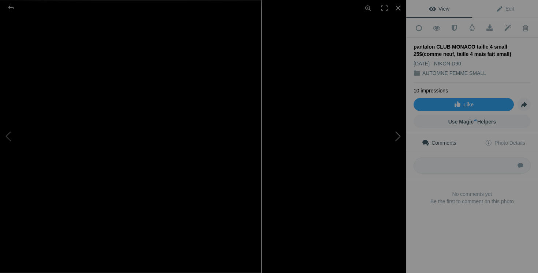
click at [380, 151] on button at bounding box center [378, 136] width 55 height 98
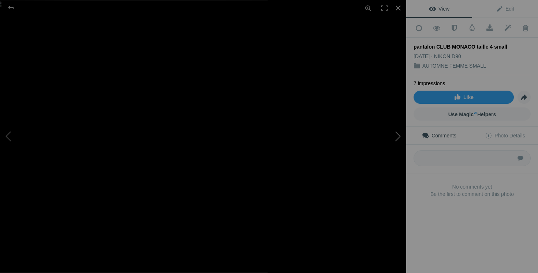
click at [394, 154] on button at bounding box center [378, 136] width 55 height 98
click at [397, 136] on button at bounding box center [378, 136] width 55 height 98
